Goal: Transaction & Acquisition: Obtain resource

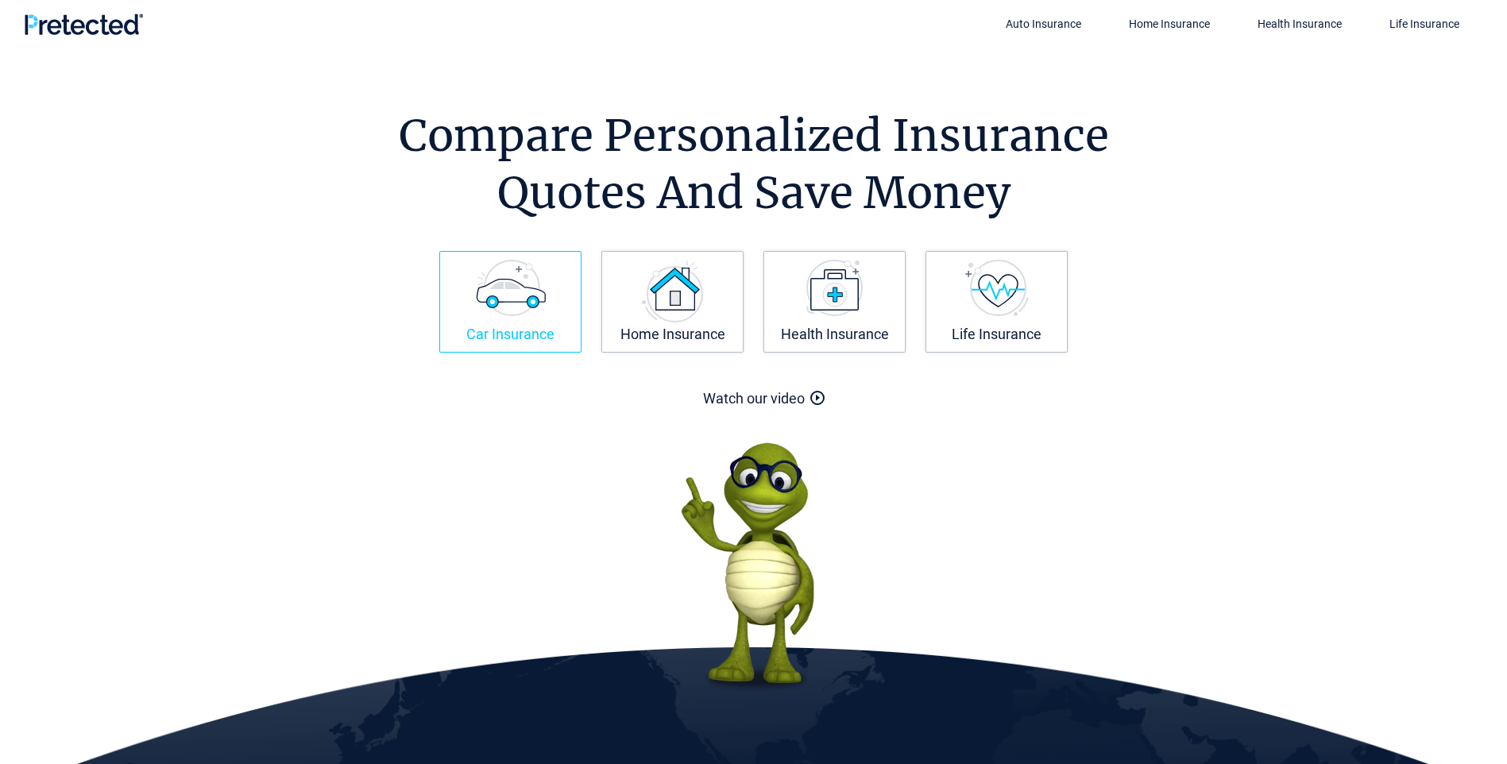
click at [535, 310] on img at bounding box center [511, 288] width 70 height 56
click at [669, 313] on img at bounding box center [672, 291] width 61 height 63
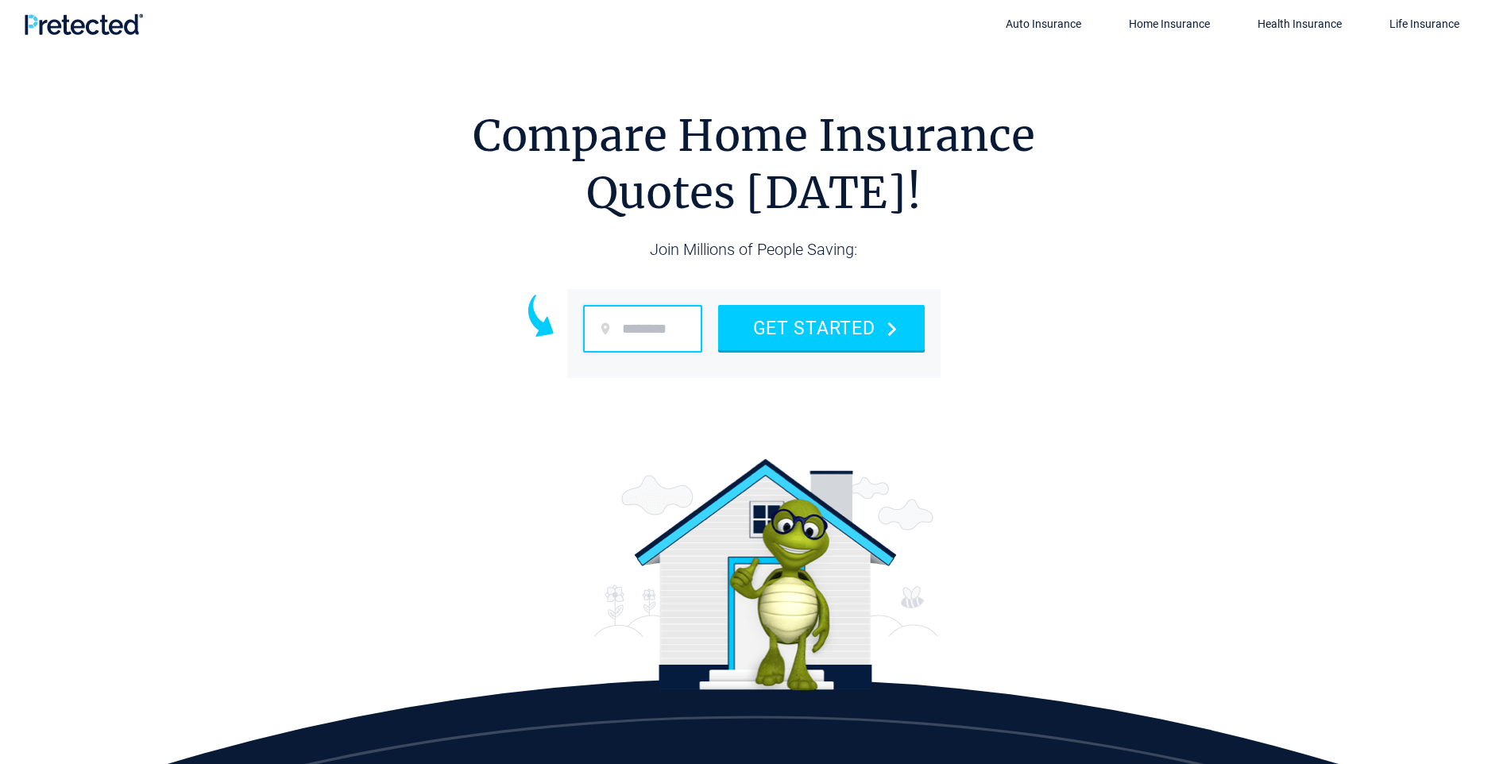
click at [655, 336] on input "zip code" at bounding box center [642, 329] width 119 height 48
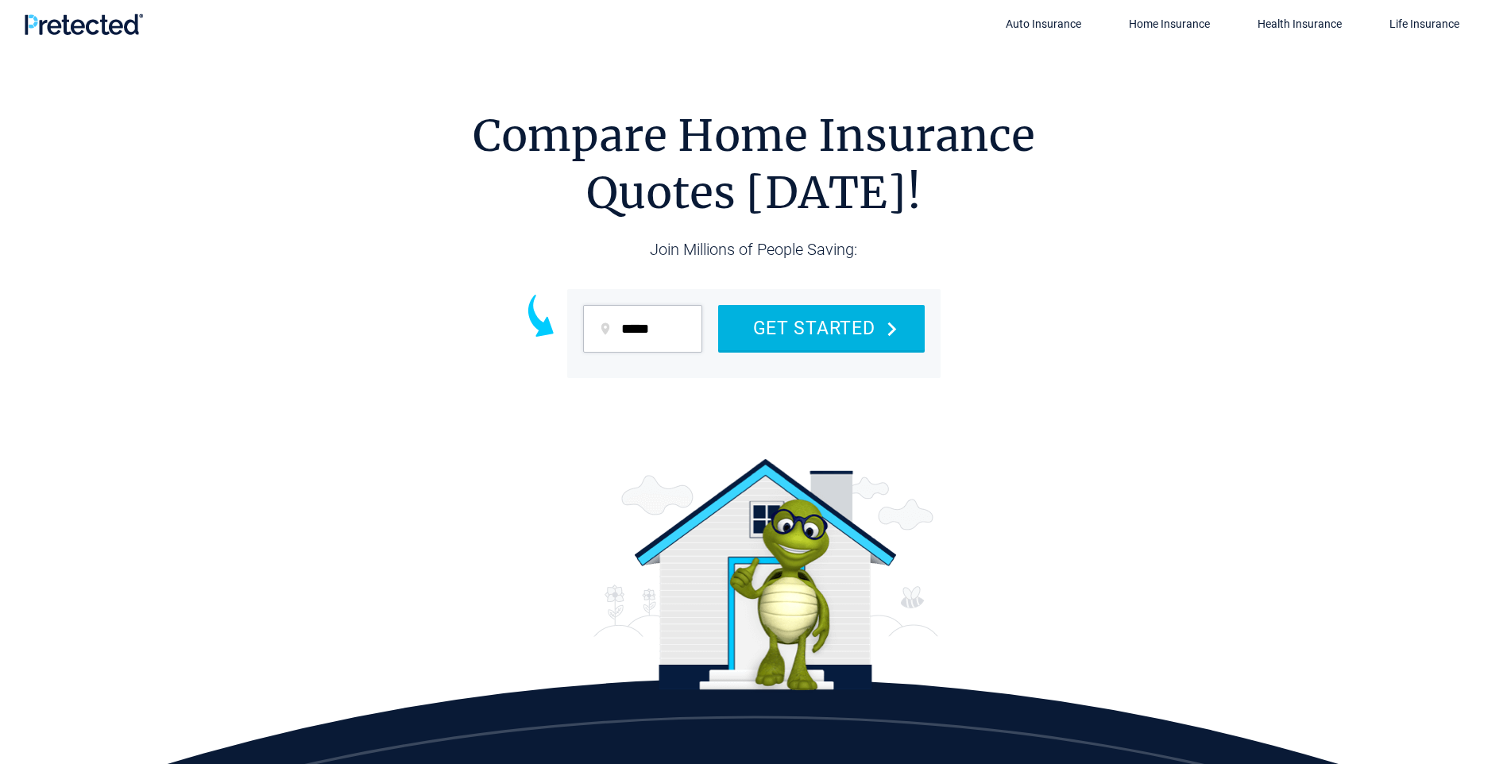
type input "*****"
click at [803, 330] on button "GET STARTED" at bounding box center [821, 327] width 207 height 45
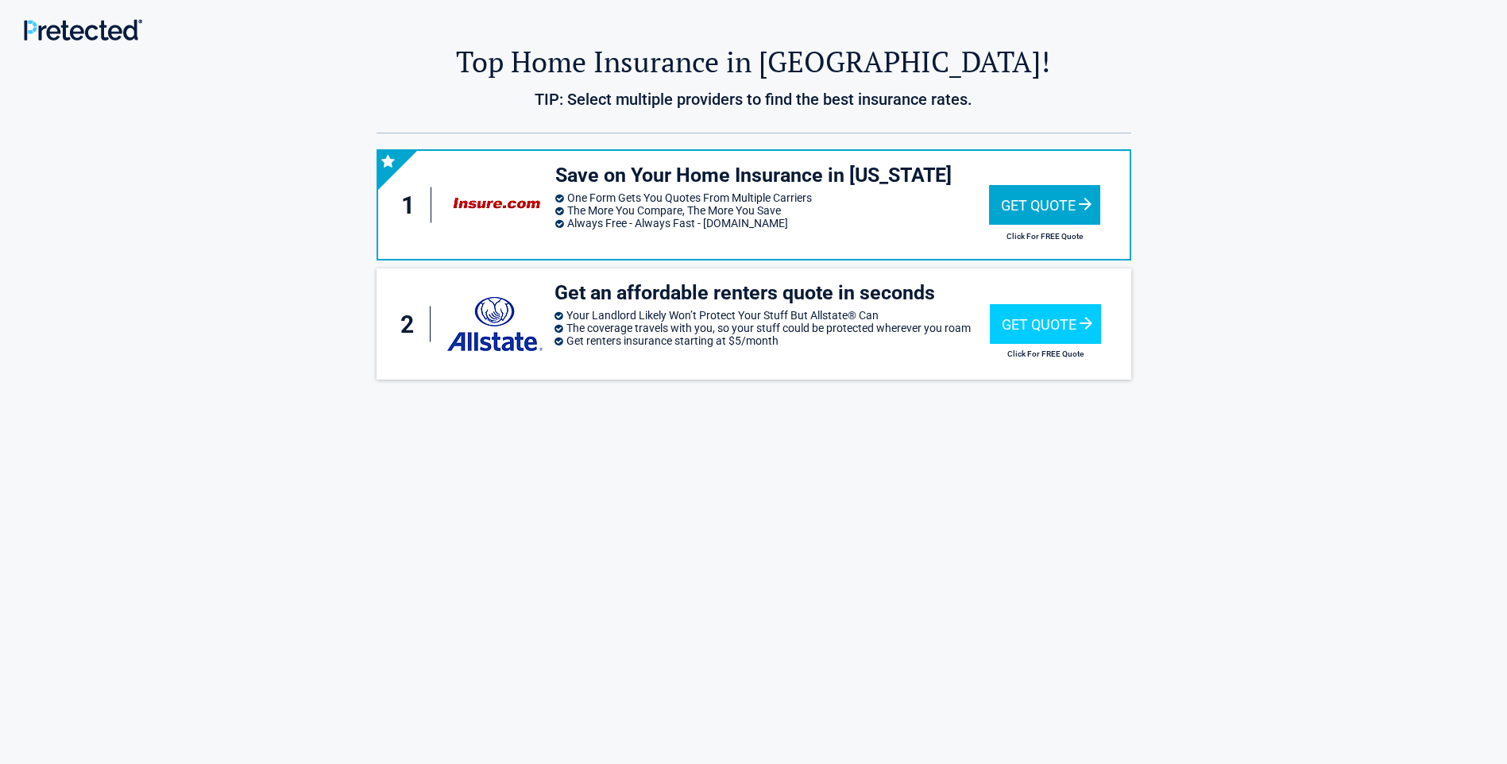
click at [1034, 189] on div "Get Quote" at bounding box center [1044, 205] width 111 height 40
